Goal: Use online tool/utility: Utilize a website feature to perform a specific function

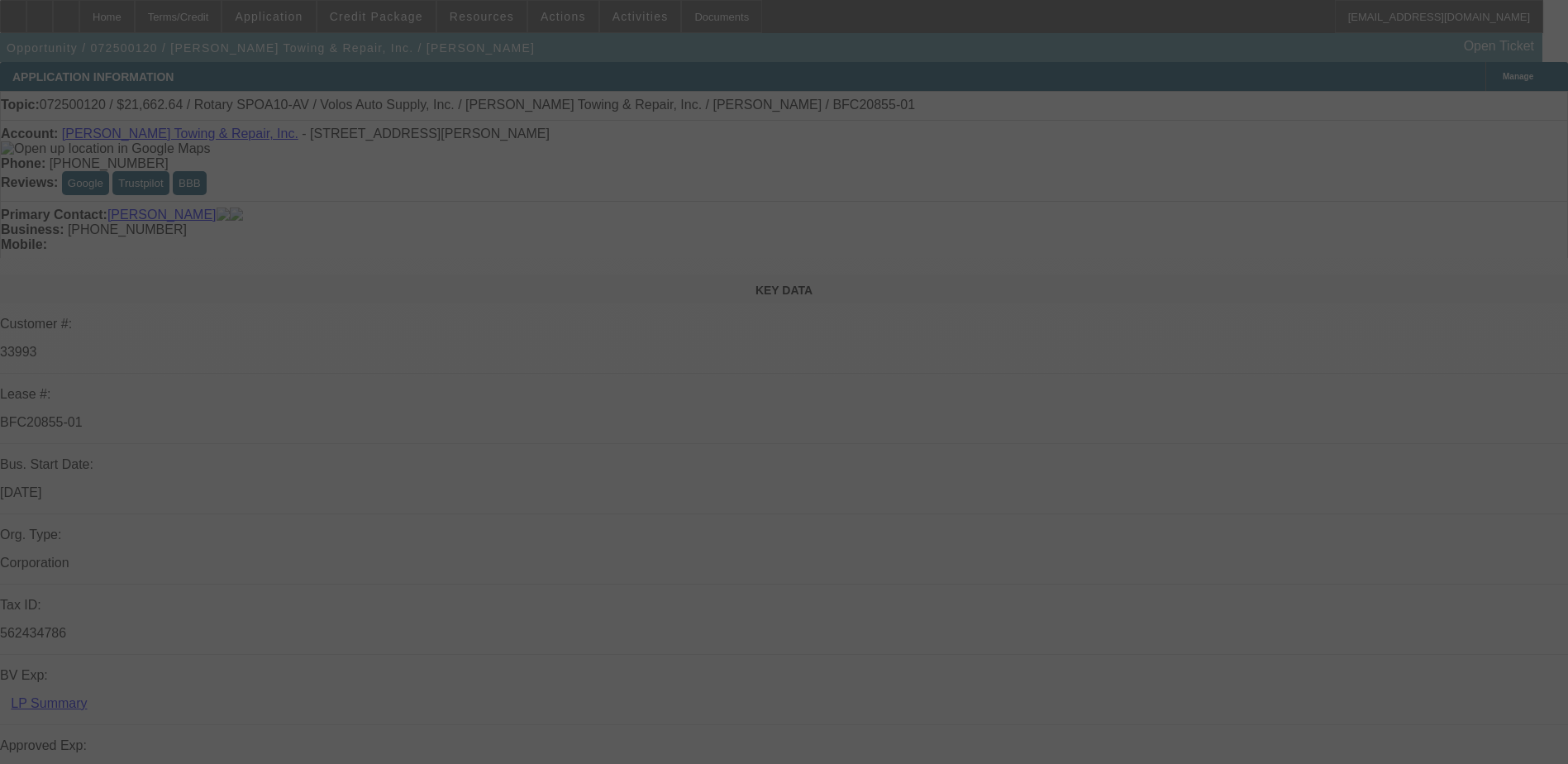
select select "0"
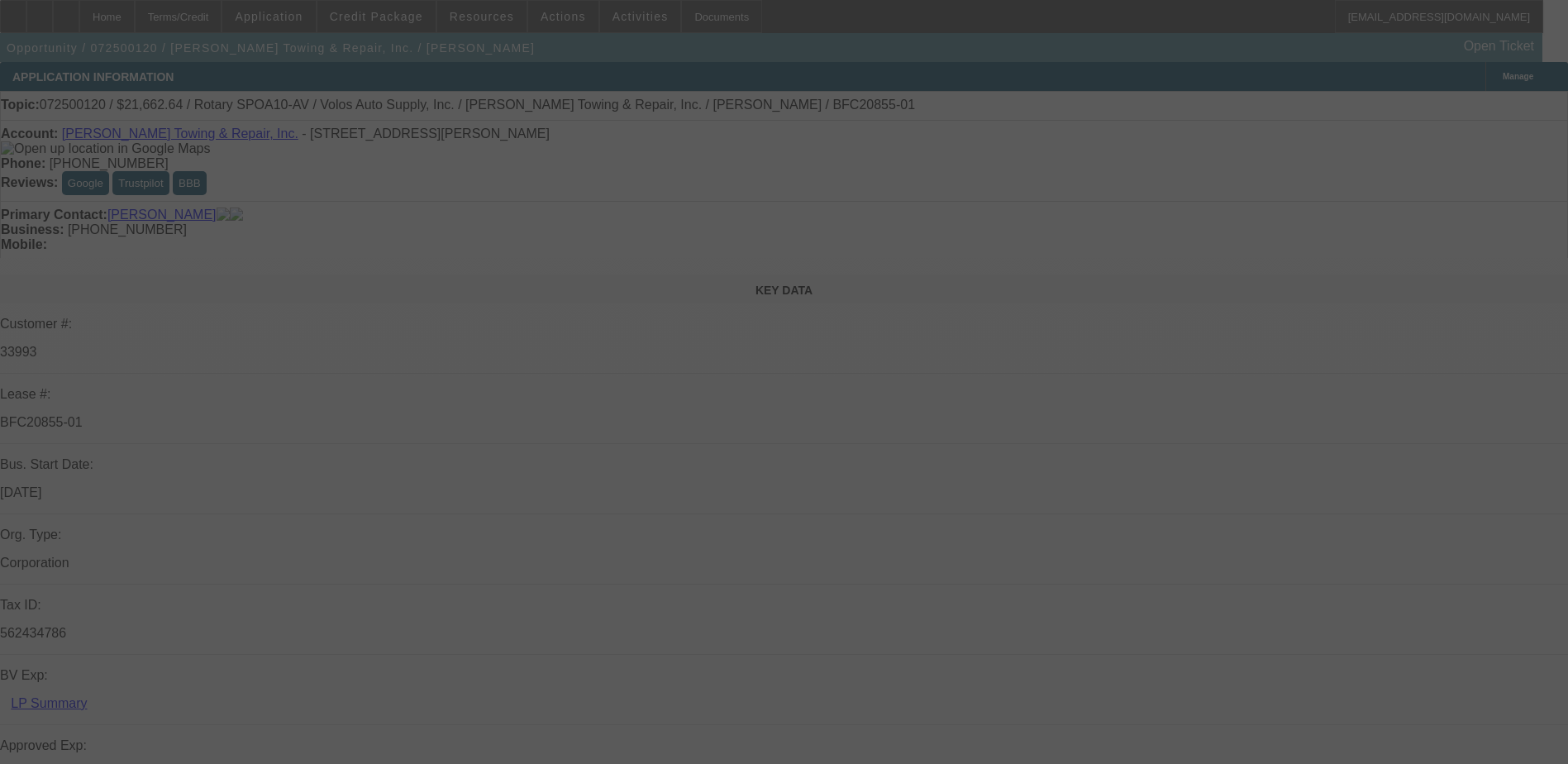
select select "0"
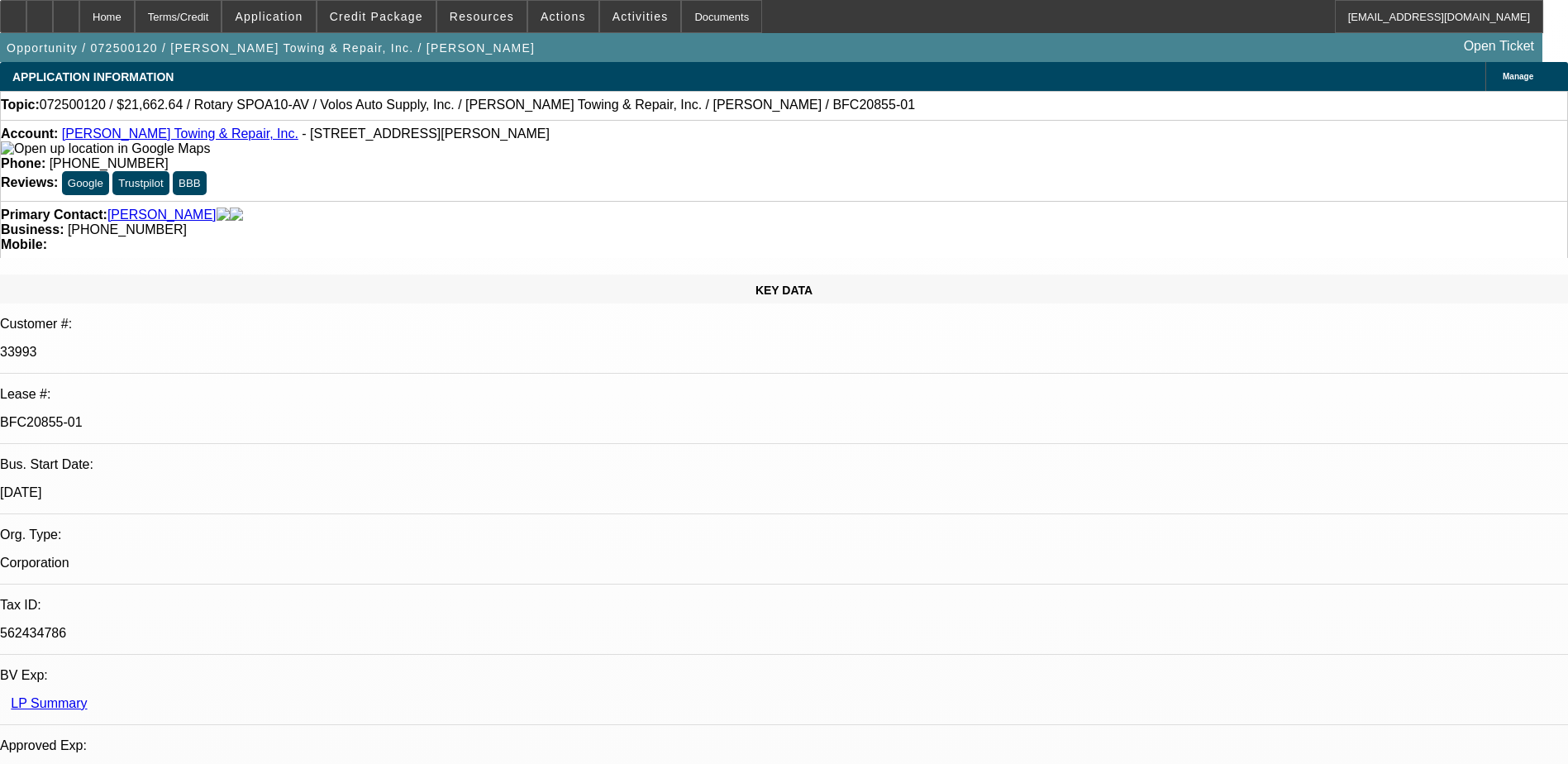
select select "1"
select select "6"
select select "1"
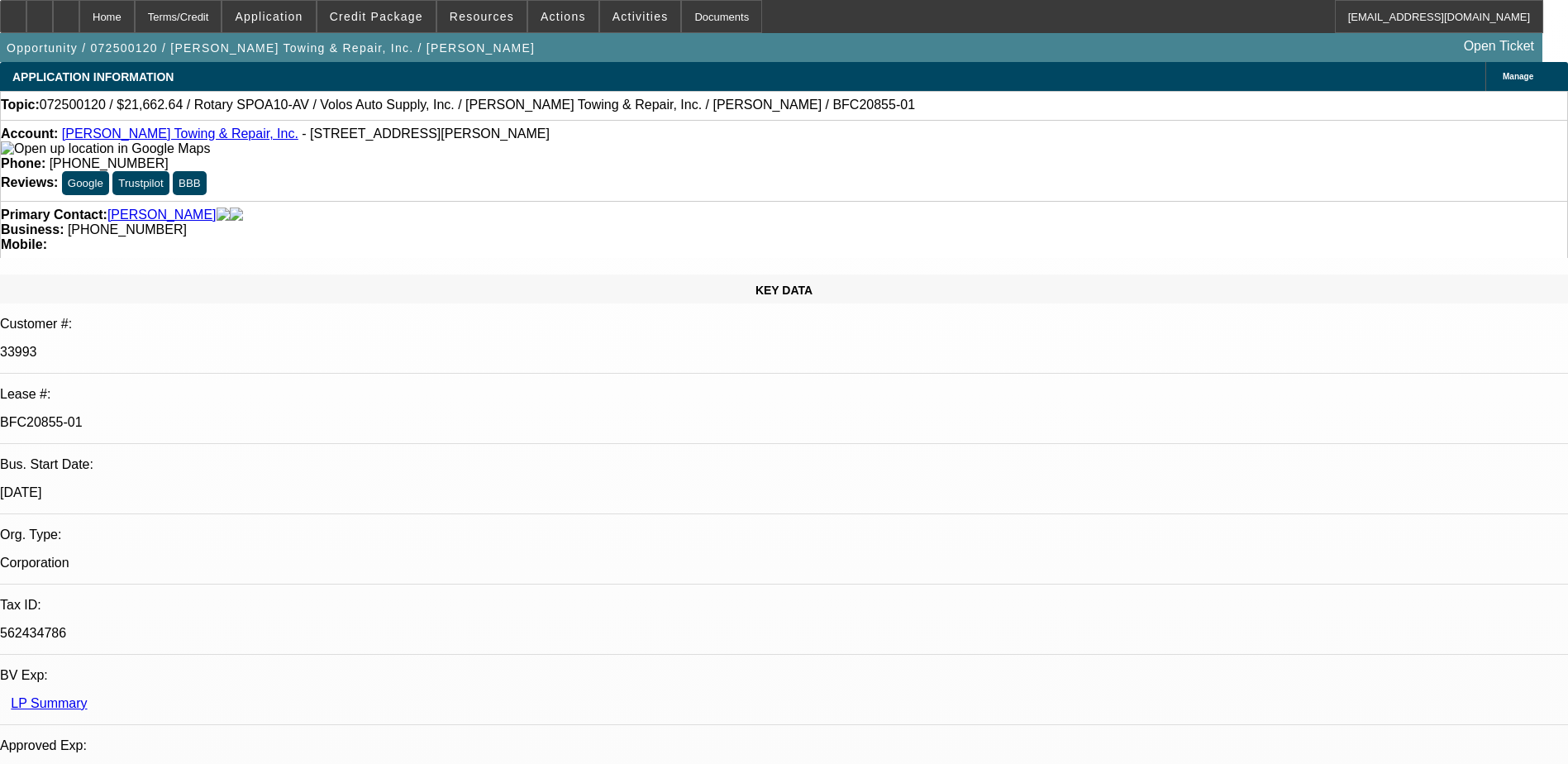
select select "6"
select select "1"
select select "6"
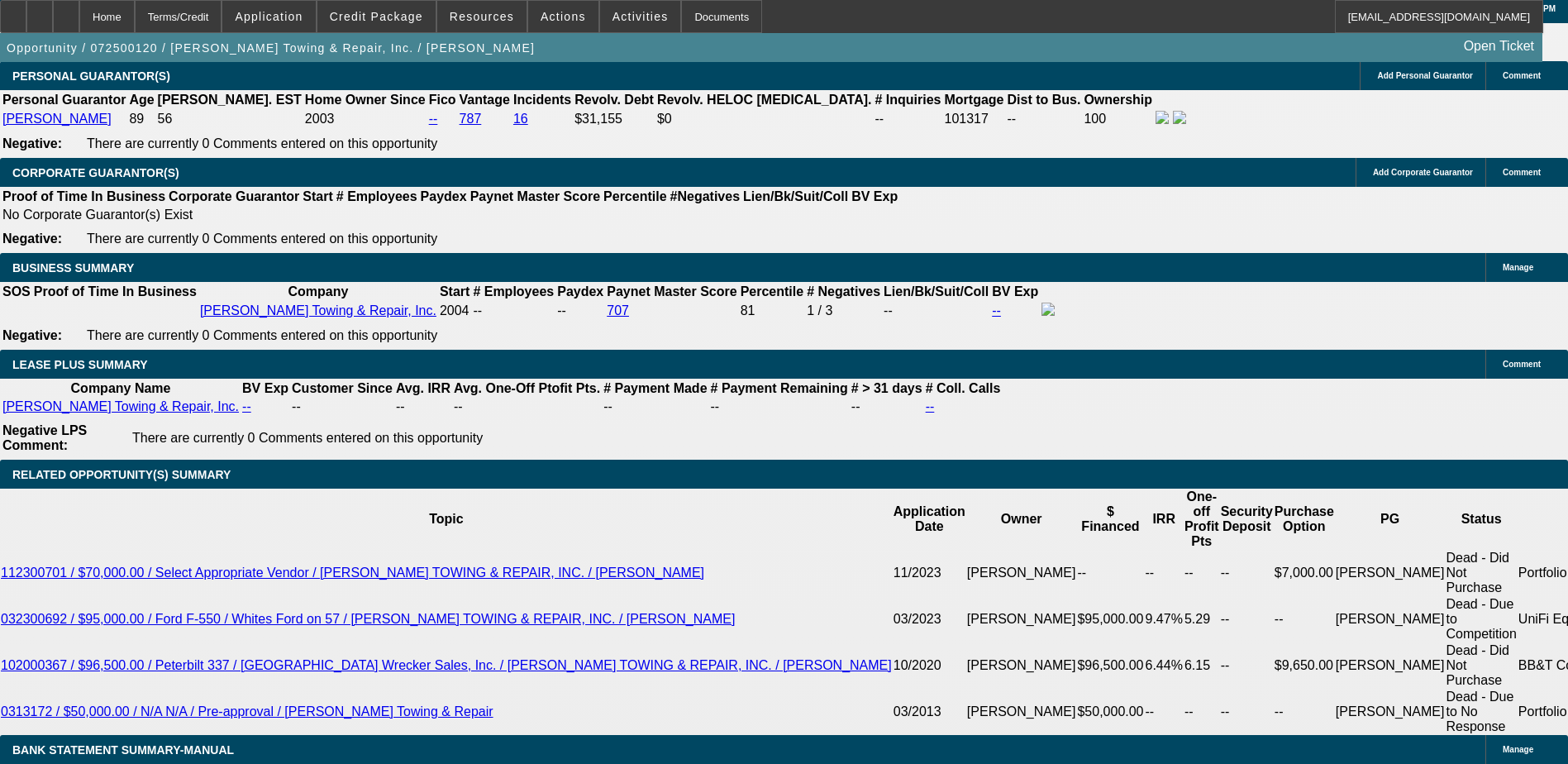
scroll to position [2645, 0]
